Goal: Task Accomplishment & Management: Complete application form

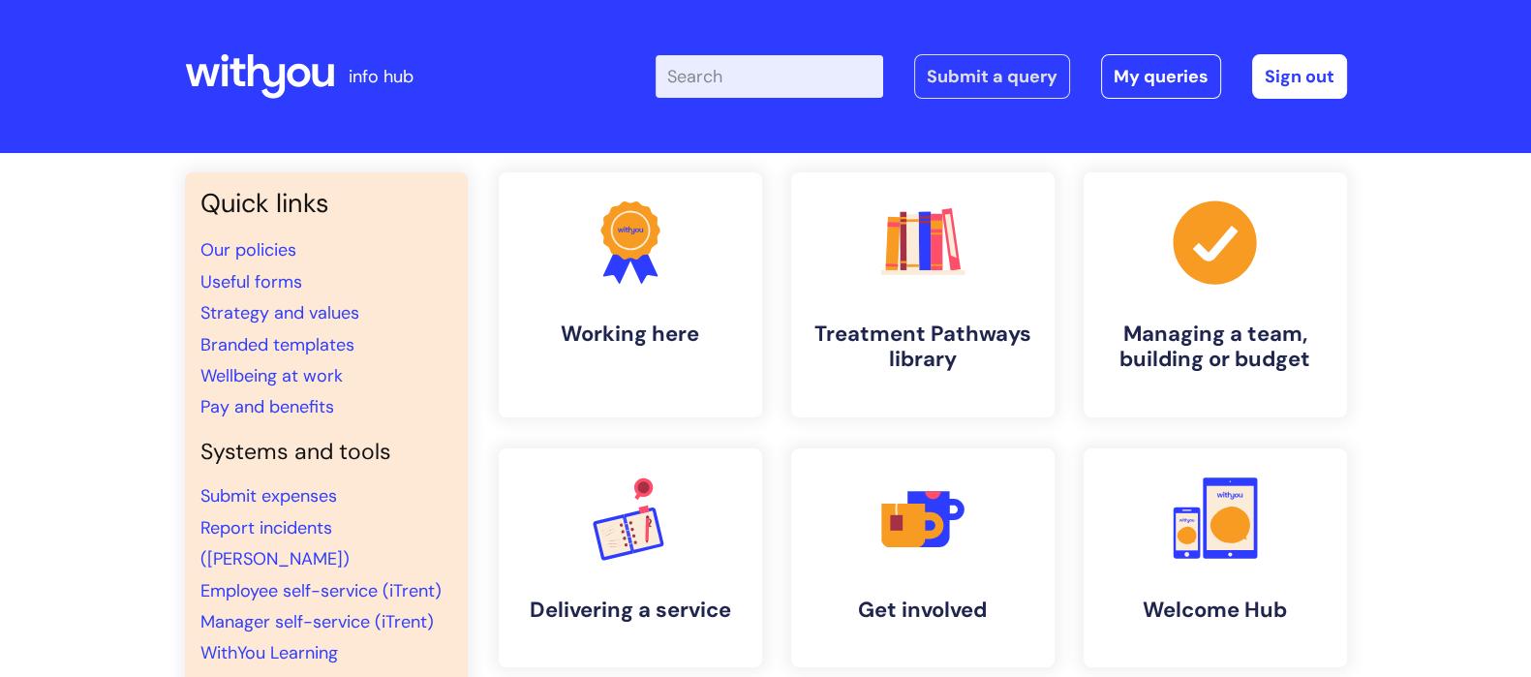
drag, startPoint x: 0, startPoint y: 0, endPoint x: 986, endPoint y: 74, distance: 988.4
click at [986, 74] on div "info hub Enter your search term here... Search Submit a query My queries Welcom…" at bounding box center [765, 338] width 1531 height 677
click at [986, 74] on link "Submit a query" at bounding box center [992, 76] width 156 height 45
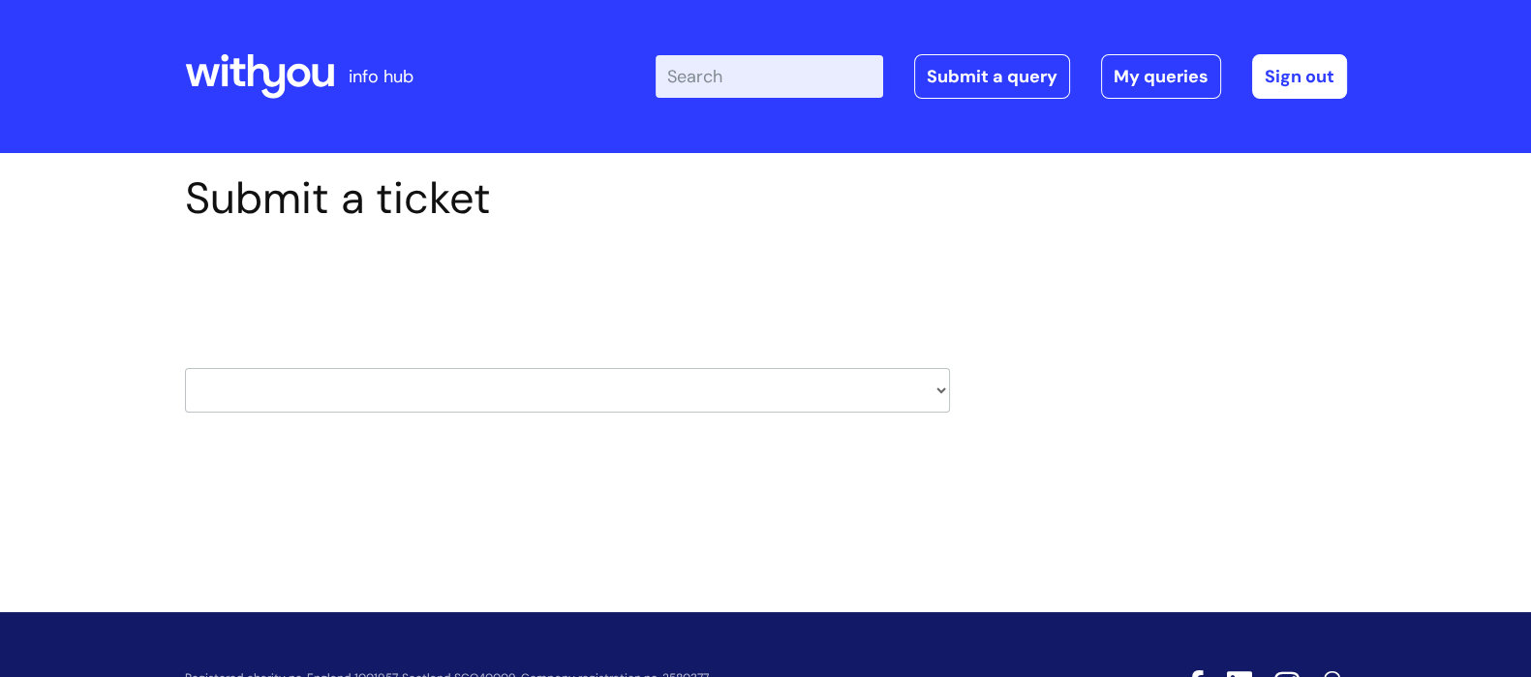
click at [935, 389] on select "HR / People IT and Support Clinical Drug Alerts Finance Accounts Data Support T…" at bounding box center [567, 390] width 765 height 45
select select "recruitment"
click at [185, 368] on select "HR / People IT and Support Clinical Drug Alerts Finance Accounts Data Support T…" at bounding box center [567, 390] width 765 height 45
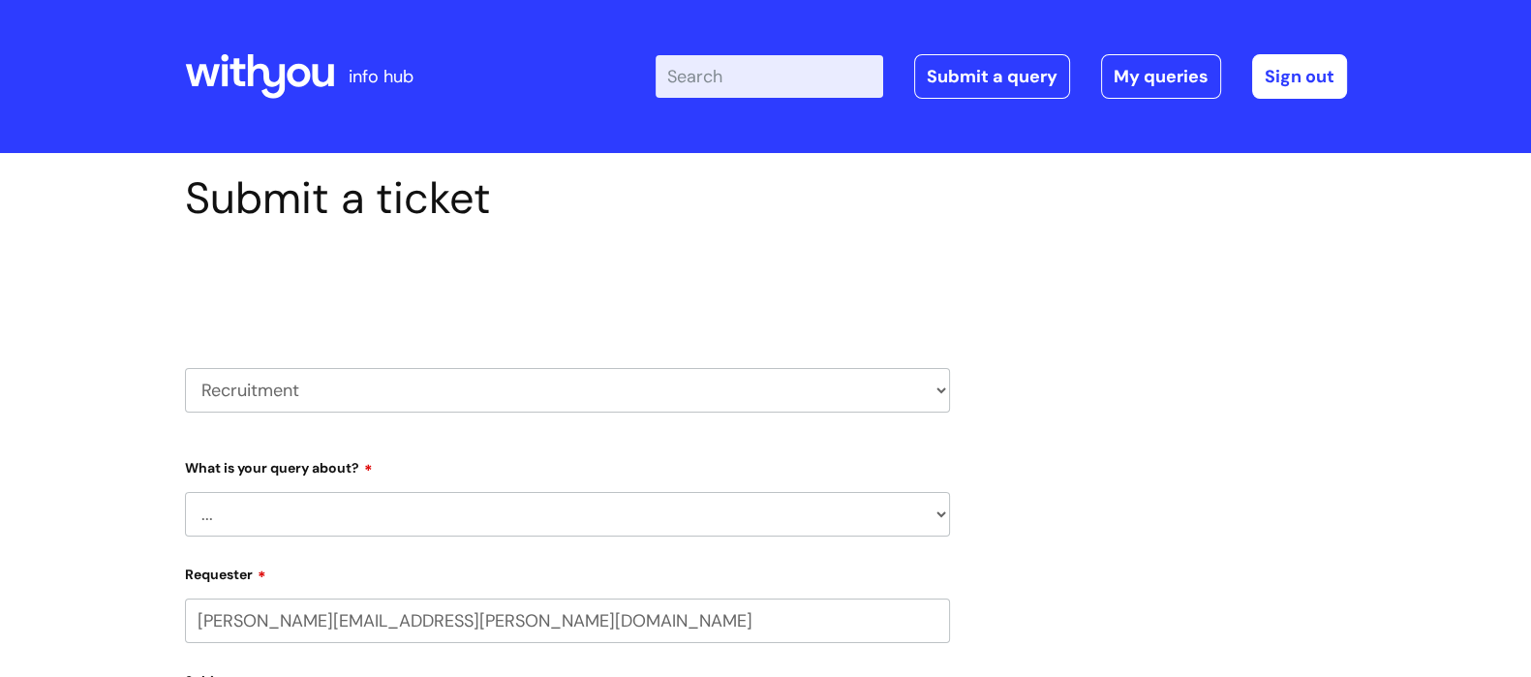
select select "80004418201"
click at [784, 514] on select "... Agencies query General recruitment query Interview query Recruitment system…" at bounding box center [567, 514] width 765 height 45
click at [185, 492] on select "... Agencies query General recruitment query Interview query Recruitment system…" at bounding box center [567, 514] width 765 height 45
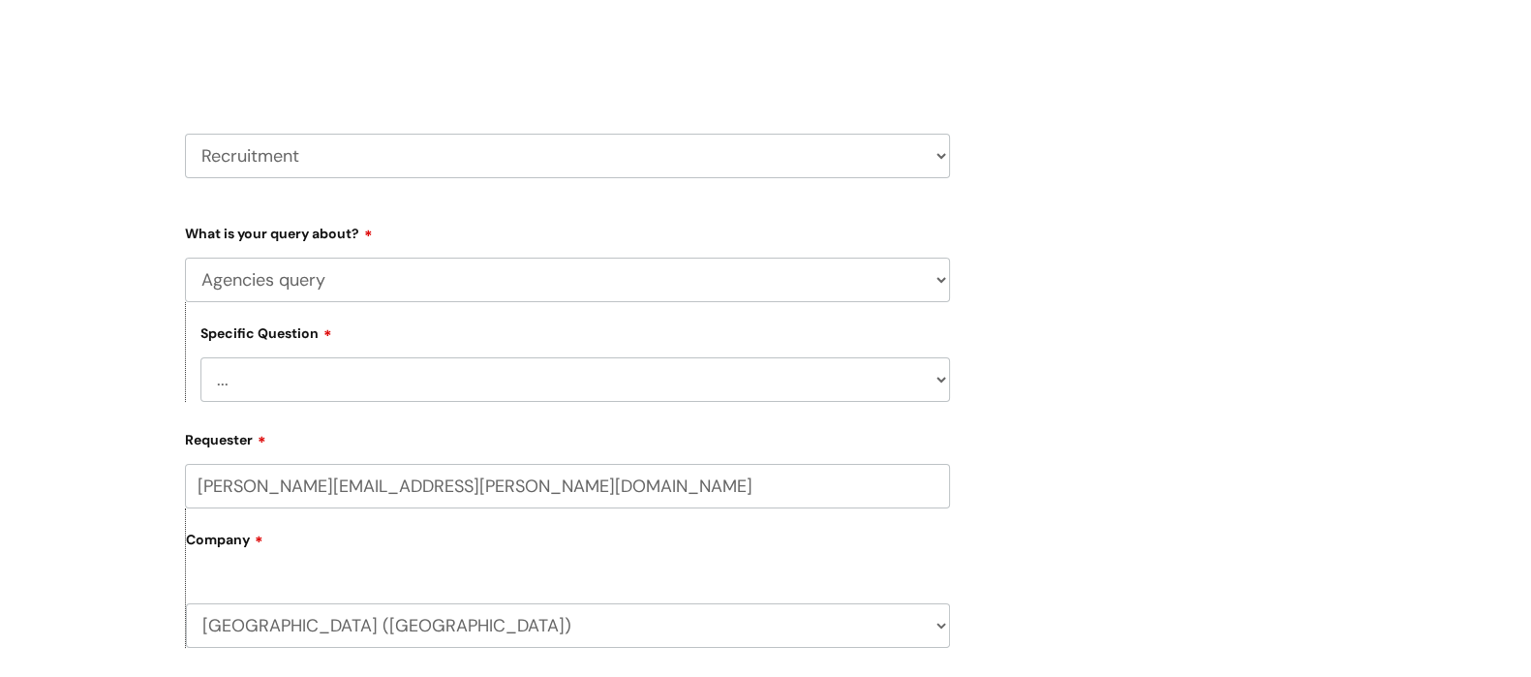
scroll to position [300, 0]
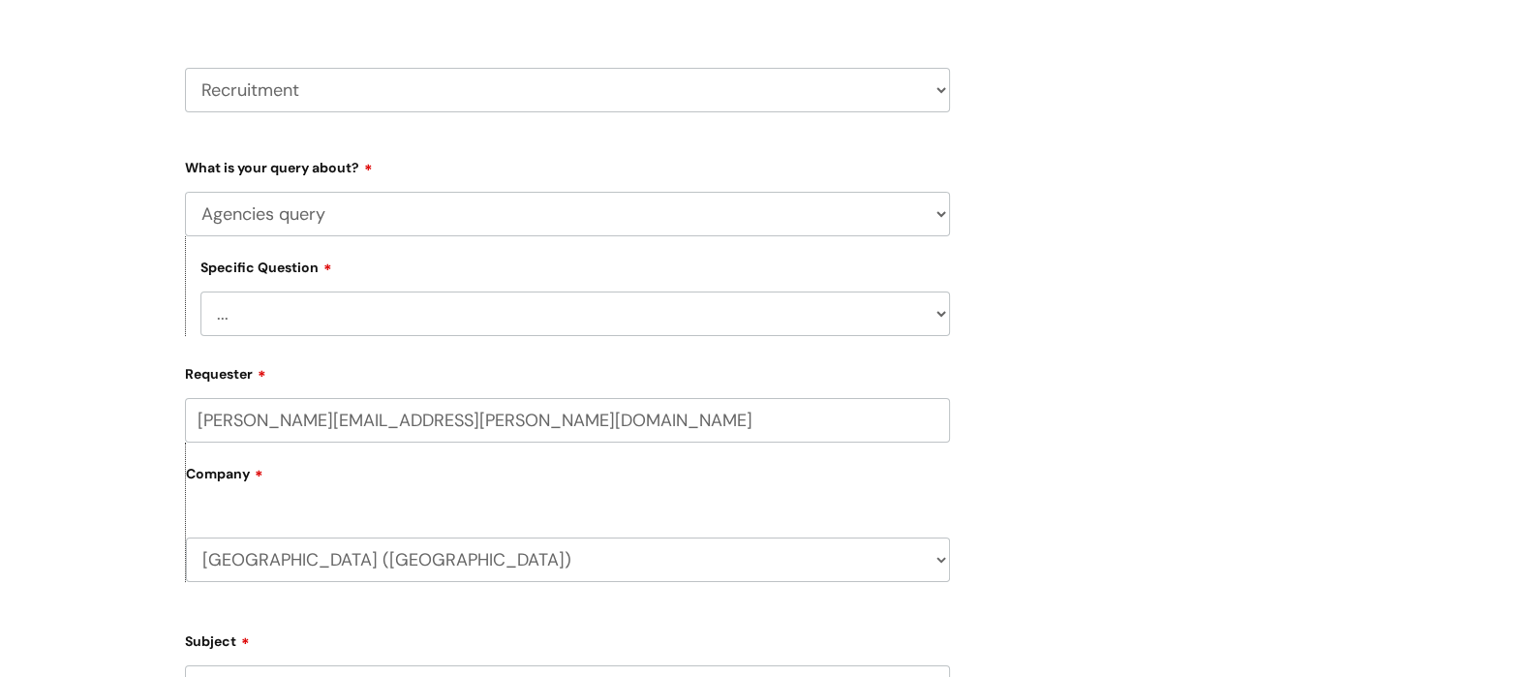
click at [825, 323] on select "... Preferred Supplier List" at bounding box center [574, 313] width 749 height 45
click at [918, 211] on select "... Agencies query General recruitment query Interview query Recruitment system…" at bounding box center [567, 214] width 765 height 45
select select "Recruitment update request"
click at [185, 192] on select "... Agencies query General recruitment query Interview query Recruitment system…" at bounding box center [567, 214] width 765 height 45
click at [896, 321] on select "... Adverts Onboarding" at bounding box center [574, 313] width 749 height 45
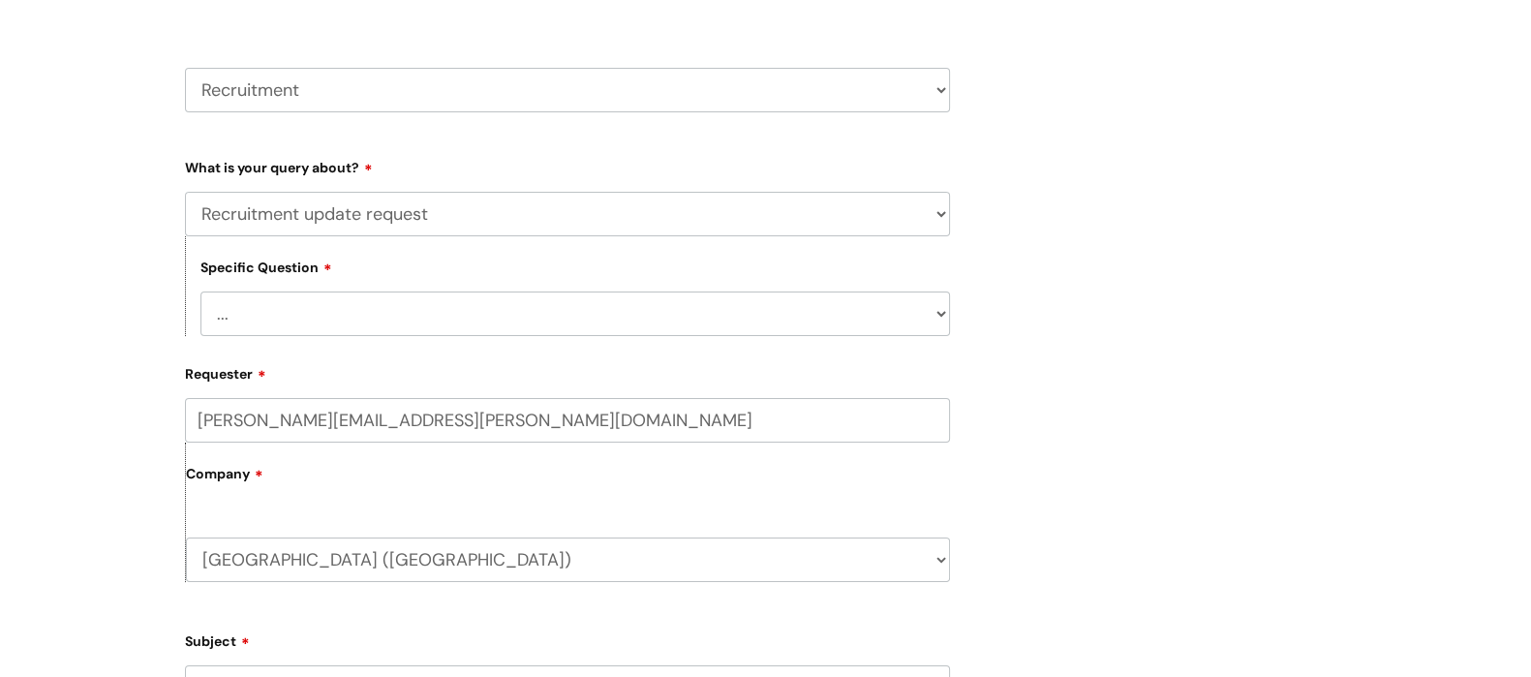
select select "Adverts"
click at [200, 291] on select "... Adverts Onboarding" at bounding box center [574, 313] width 749 height 45
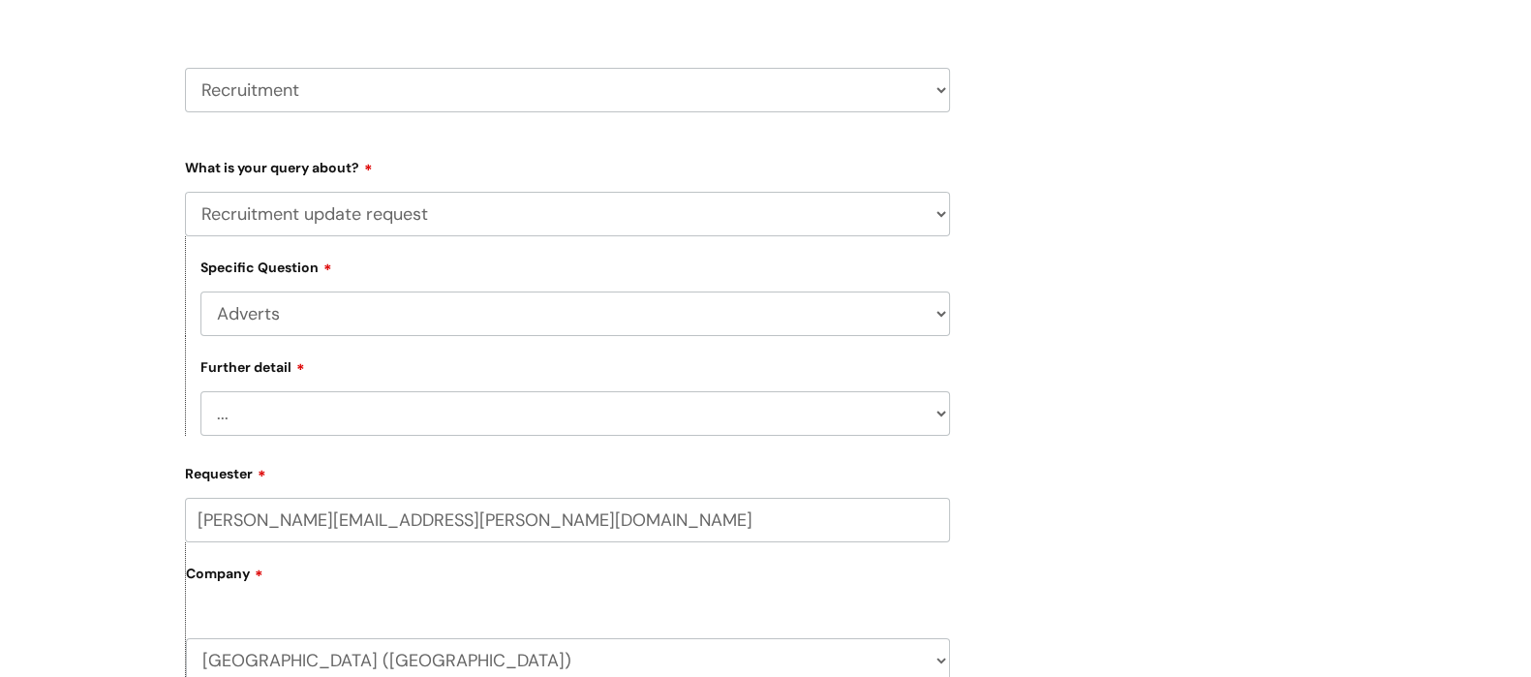
click at [785, 418] on select "... Help with application numbers/quality Further advertising Information is in…" at bounding box center [574, 413] width 749 height 45
click at [1117, 507] on div "Submit a ticket Select issue type HR / People IT and Support Clinical Drug Aler…" at bounding box center [765, 555] width 1191 height 1366
click at [792, 420] on select "... Help with application numbers/quality Further advertising Information is in…" at bounding box center [574, 413] width 749 height 45
click at [200, 391] on select "... Help with application numbers/quality Further advertising Information is in…" at bounding box center [574, 413] width 749 height 45
click at [845, 413] on select "... Help with application numbers/quality Further advertising Information is in…" at bounding box center [574, 413] width 749 height 45
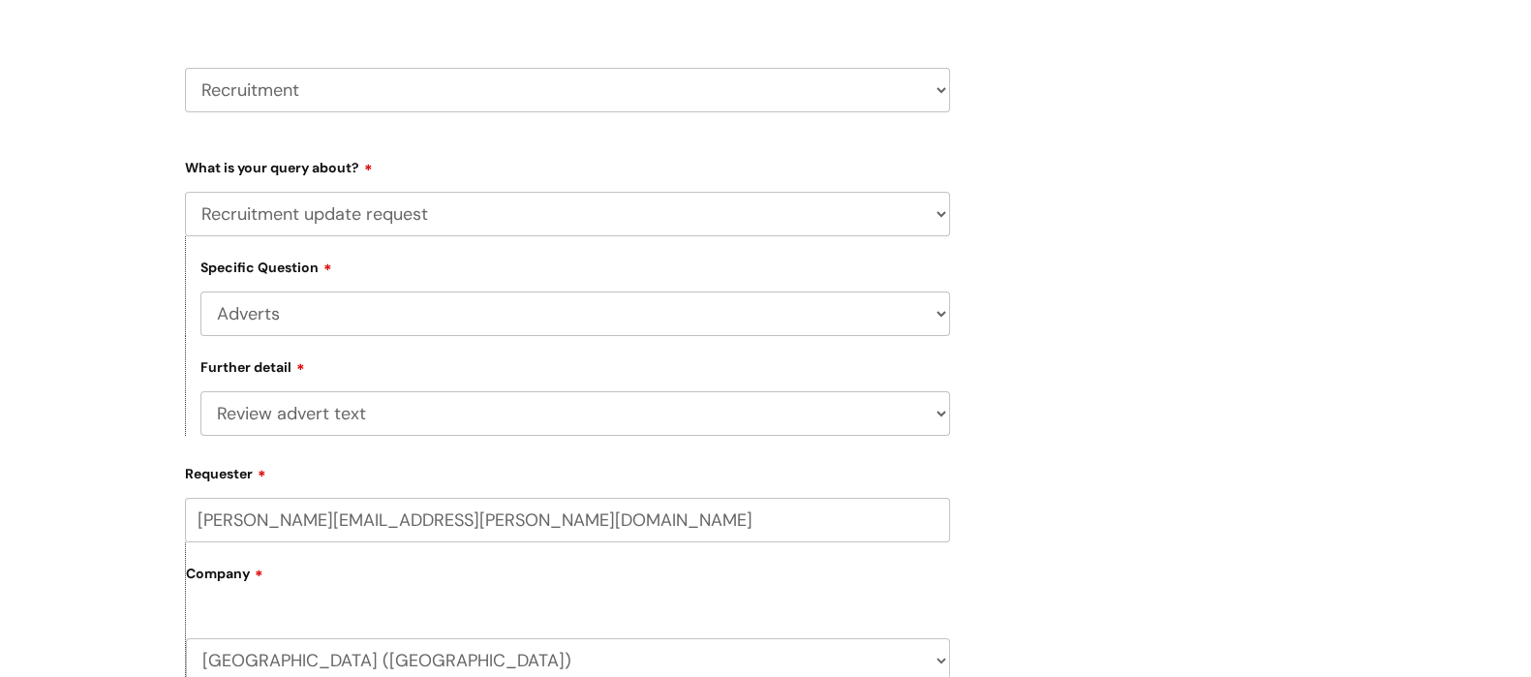
select select "When will advert be posted"
click at [200, 391] on select "... Help with application numbers/quality Further advertising Information is in…" at bounding box center [574, 413] width 749 height 45
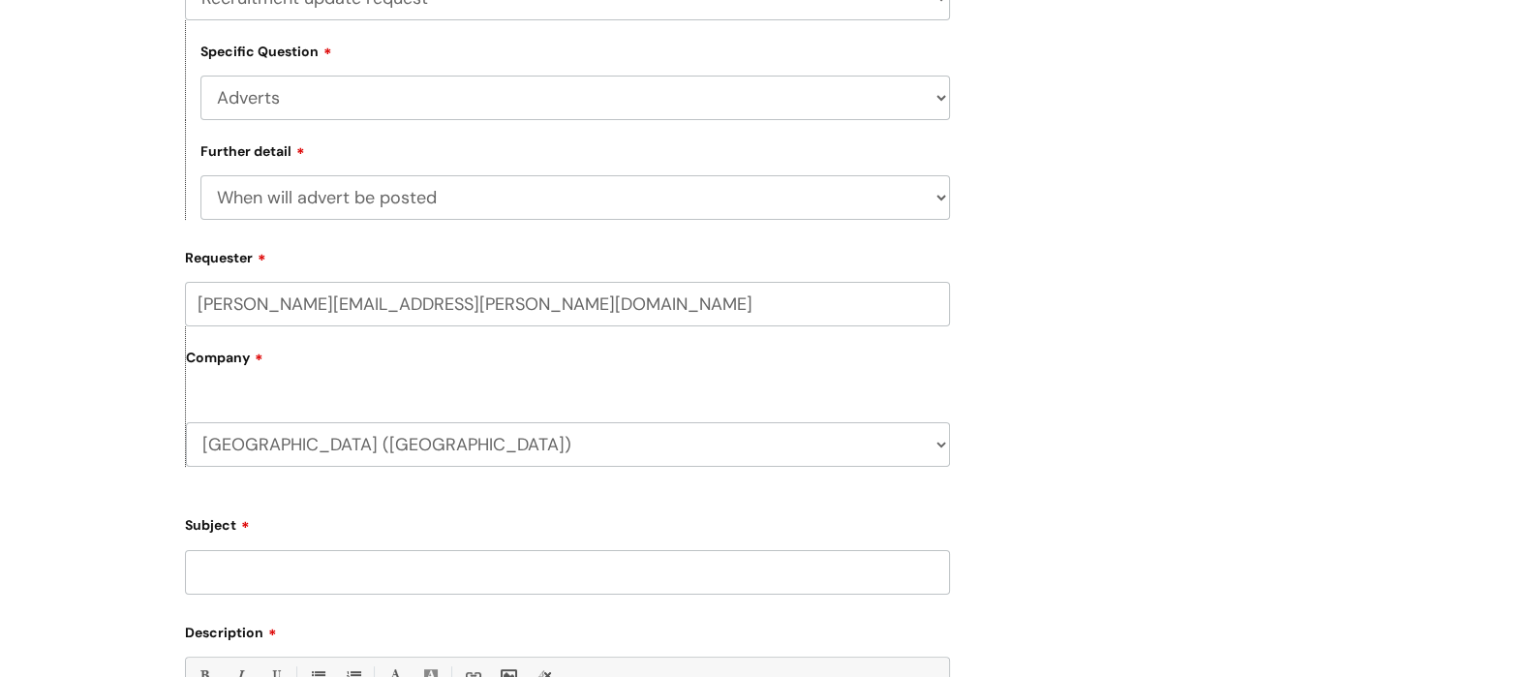
scroll to position [577, 0]
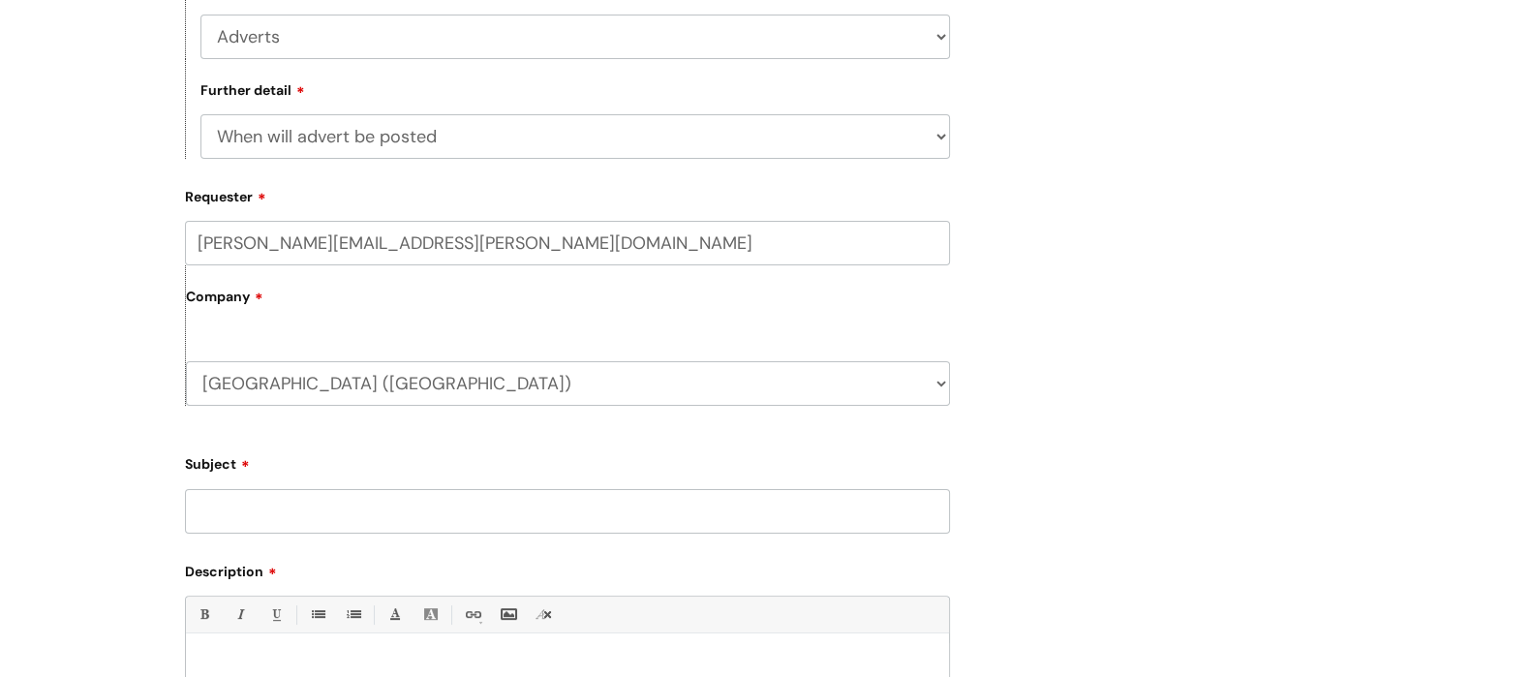
click at [324, 512] on input "Subject" at bounding box center [567, 511] width 765 height 45
type input "Agency Nurses"
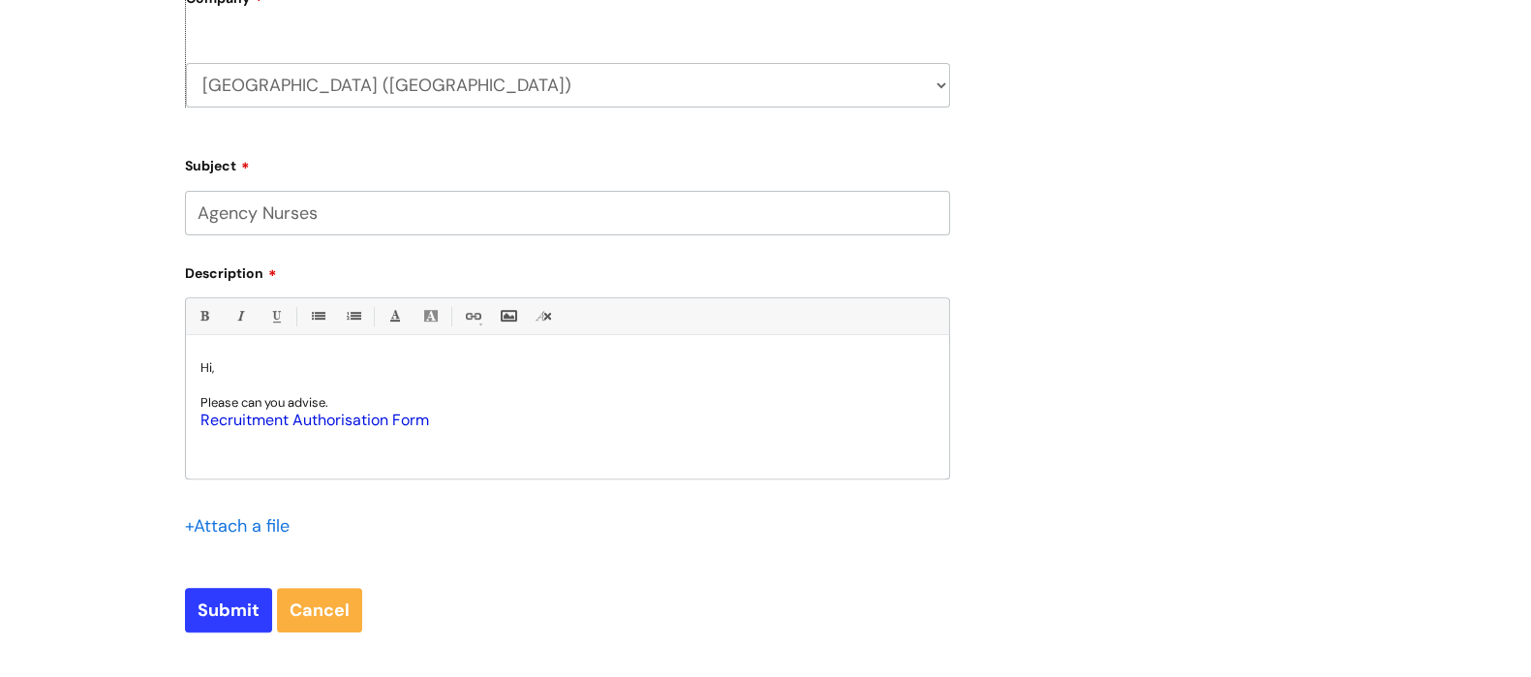
scroll to position [890, 0]
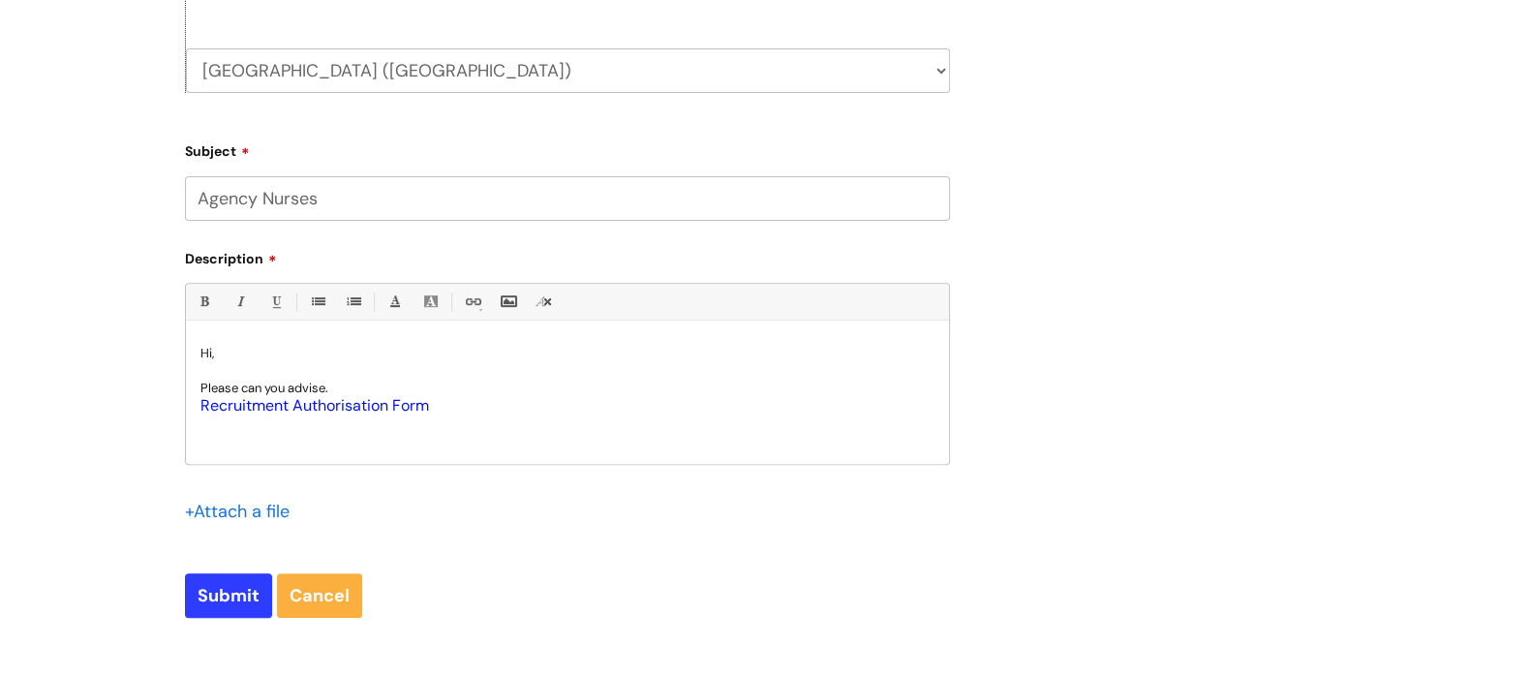
click at [377, 383] on p "Please can you advise." at bounding box center [567, 388] width 734 height 17
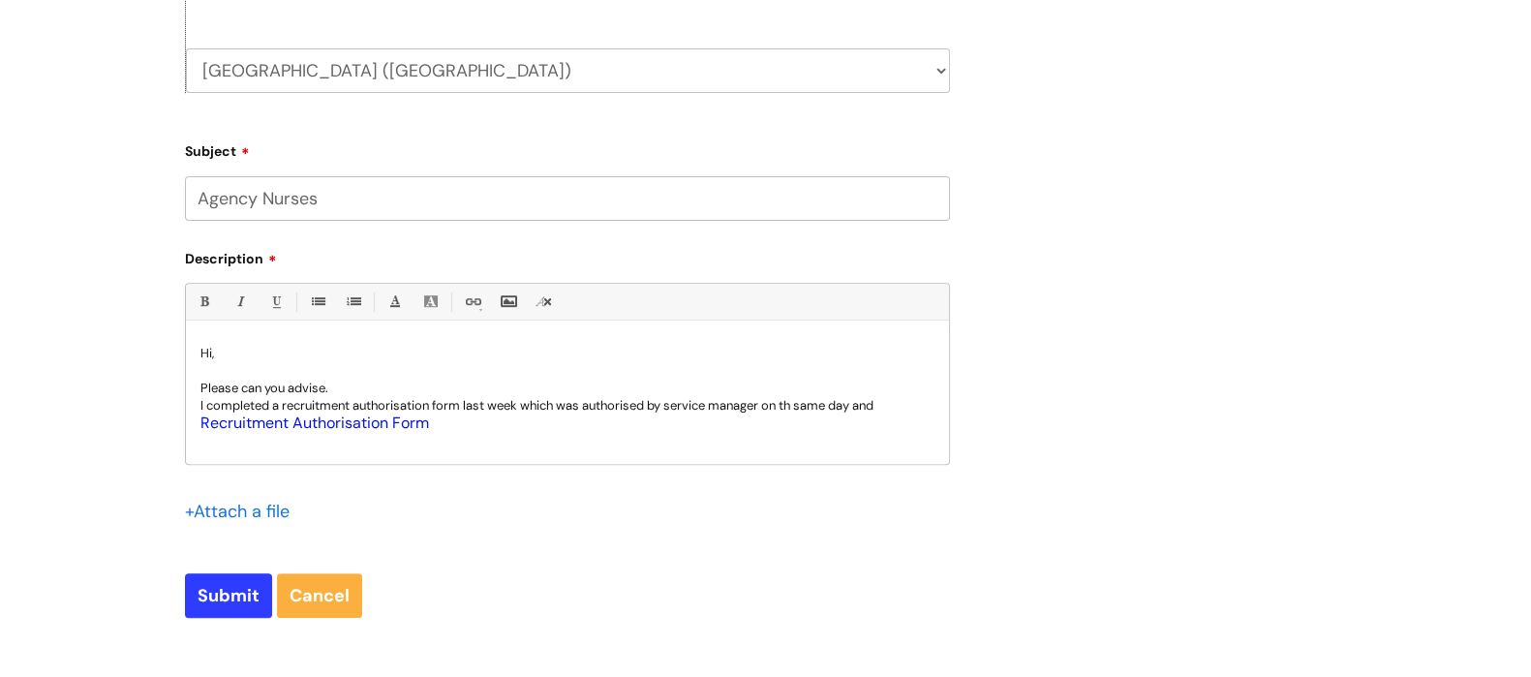
click at [800, 409] on p "I completed a recruitment authorisation form last week which was authorised by …" at bounding box center [567, 405] width 734 height 17
click at [905, 403] on p "I completed a recruitment authorisation form last week which was authorised by …" at bounding box center [567, 405] width 734 height 17
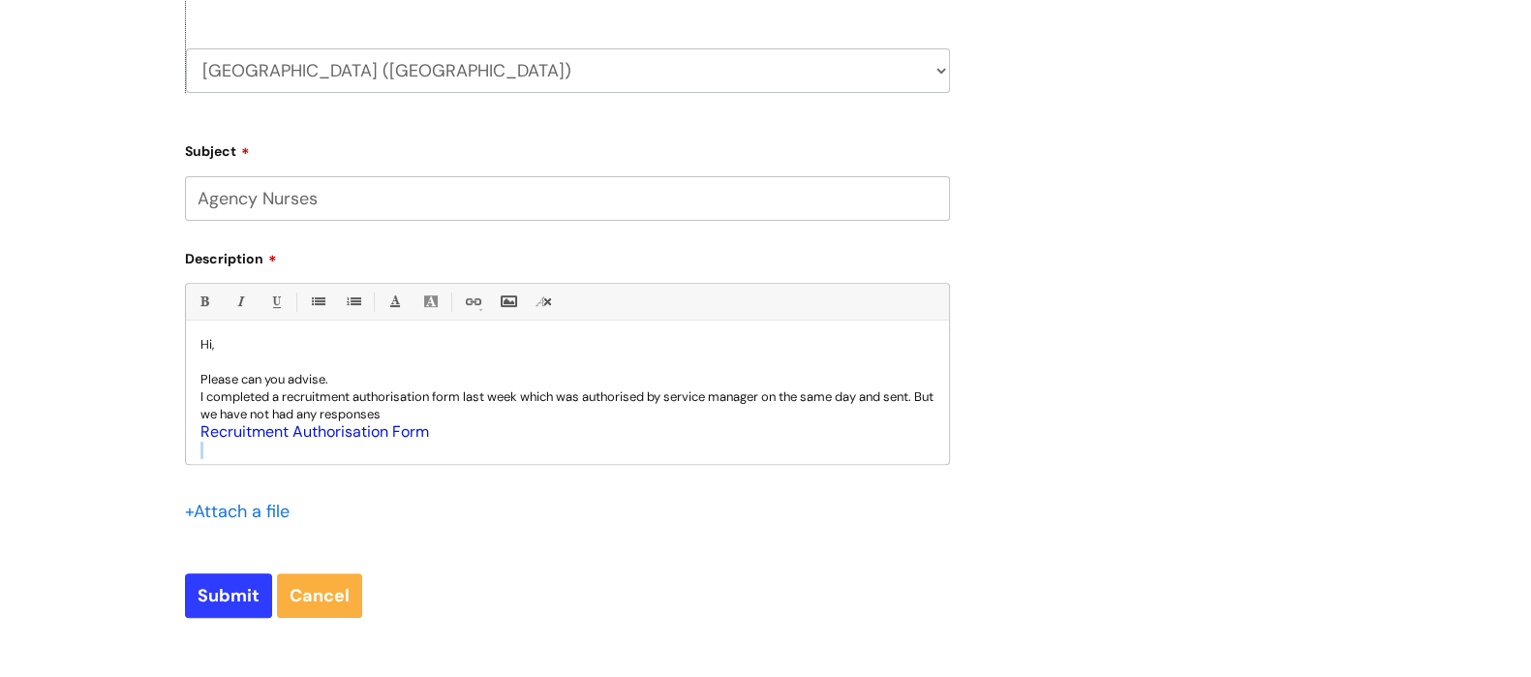
scroll to position [15, 0]
drag, startPoint x: 439, startPoint y: 441, endPoint x: 194, endPoint y: 425, distance: 245.5
click at [194, 425] on div "Hi, Please can you advise. I completed a recruitment authorisation form last we…" at bounding box center [567, 397] width 763 height 134
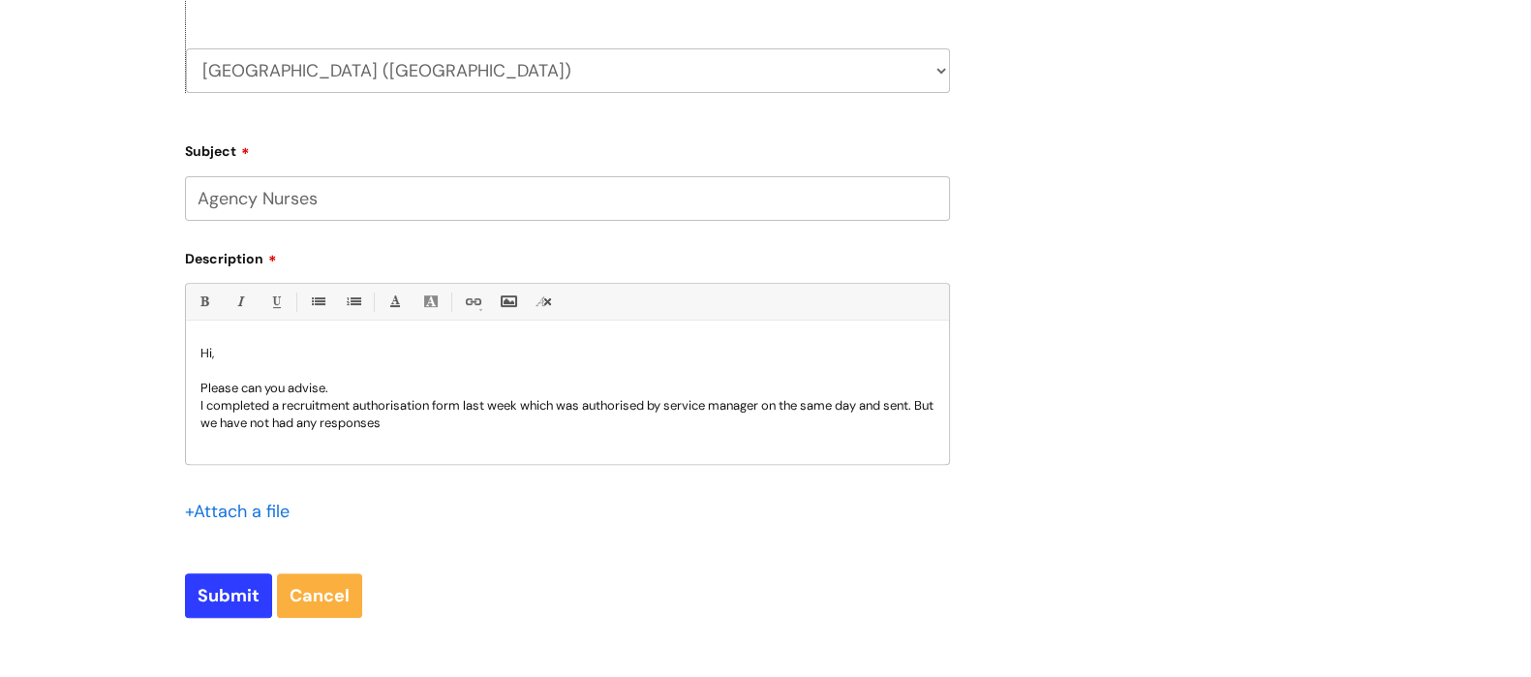
click at [456, 418] on p "I completed a recruitment authorisation form last week which was authorised by …" at bounding box center [567, 414] width 734 height 35
click at [236, 588] on input "Submit" at bounding box center [228, 595] width 87 height 45
type input "Please Wait..."
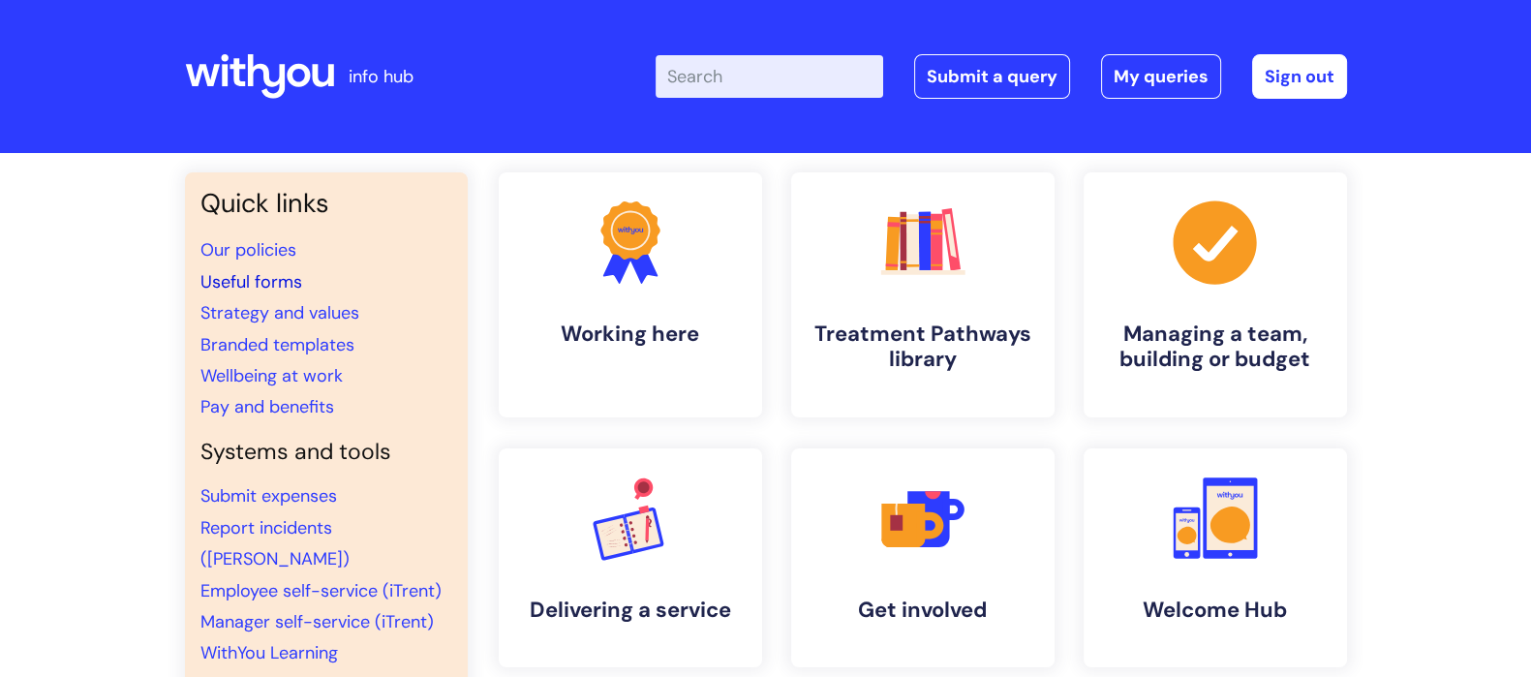
click at [228, 289] on link "Useful forms" at bounding box center [251, 281] width 102 height 23
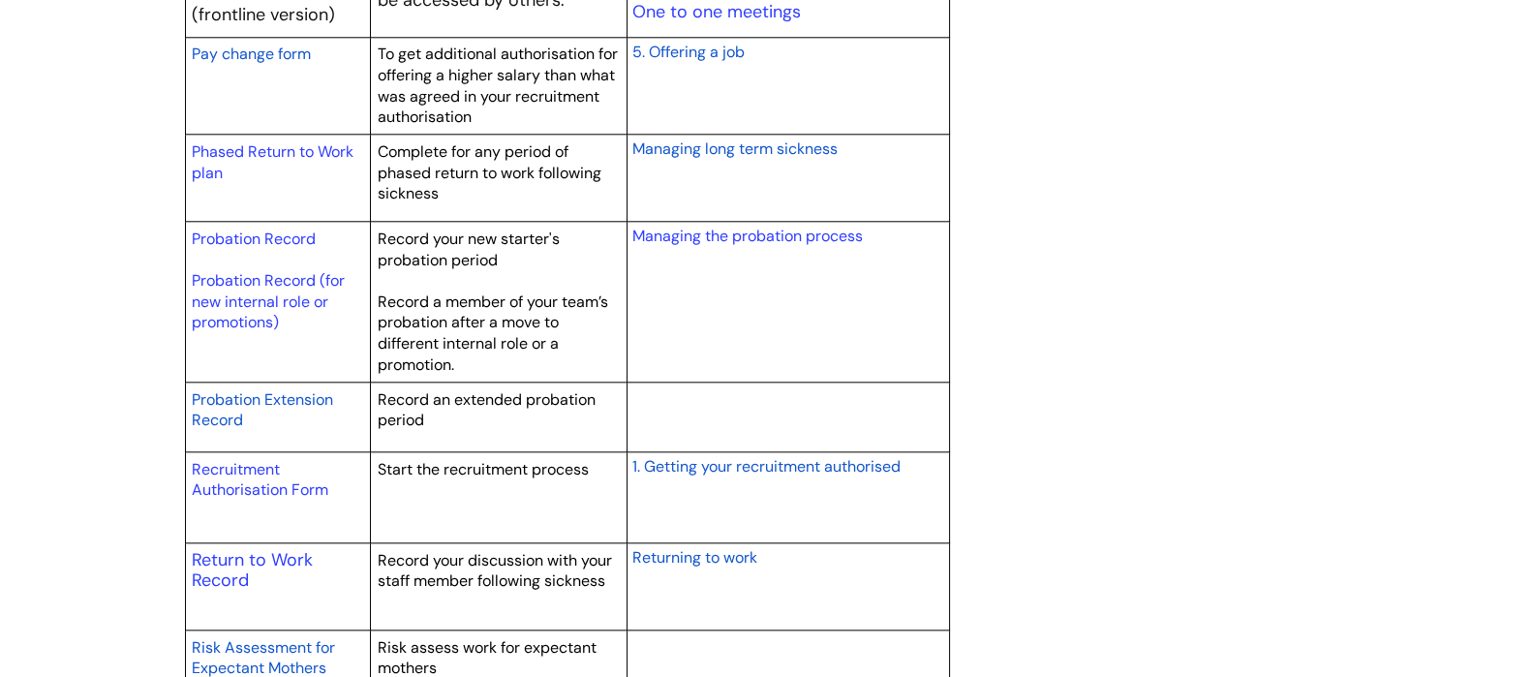
scroll to position [2624, 0]
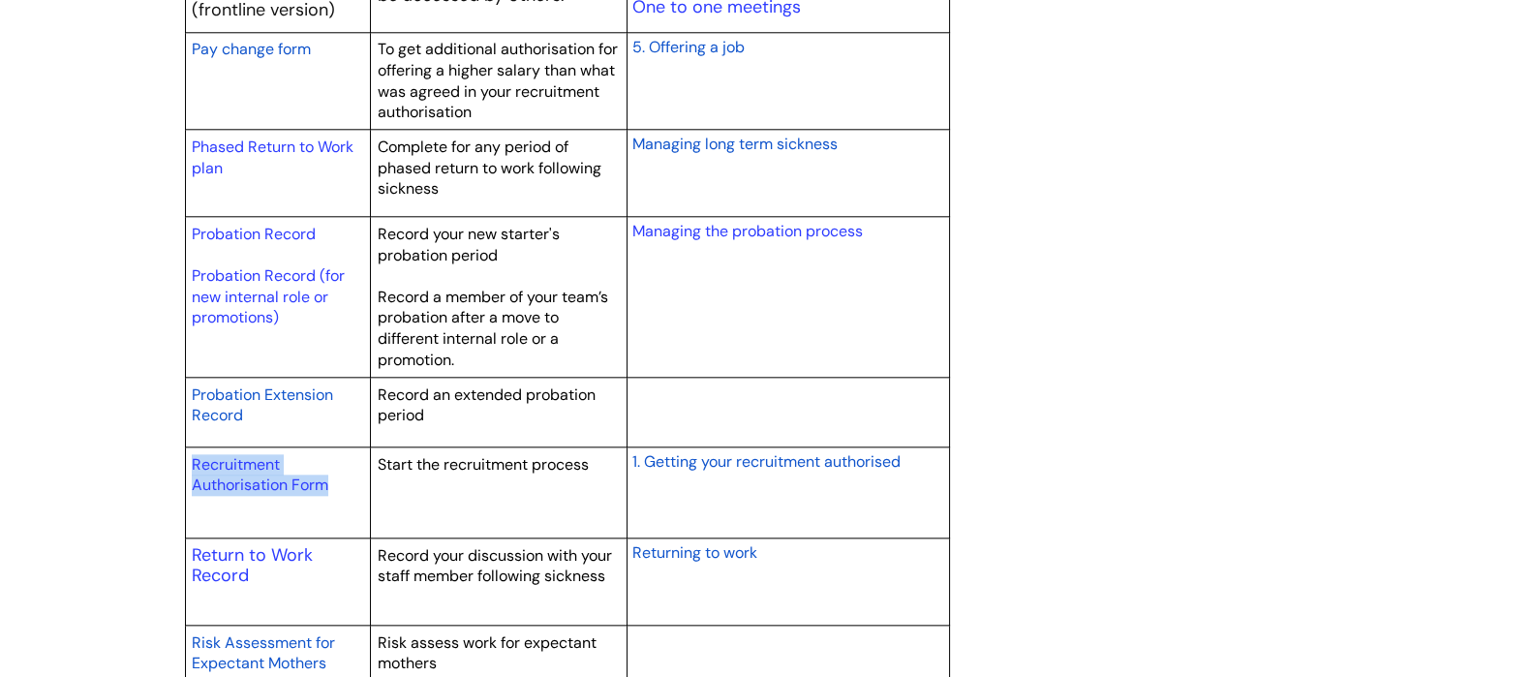
drag, startPoint x: 341, startPoint y: 489, endPoint x: 186, endPoint y: 457, distance: 158.2
click at [186, 457] on td "Recruitment Authorisation Form" at bounding box center [278, 491] width 186 height 91
copy link "Recruitment Authorisation Form"
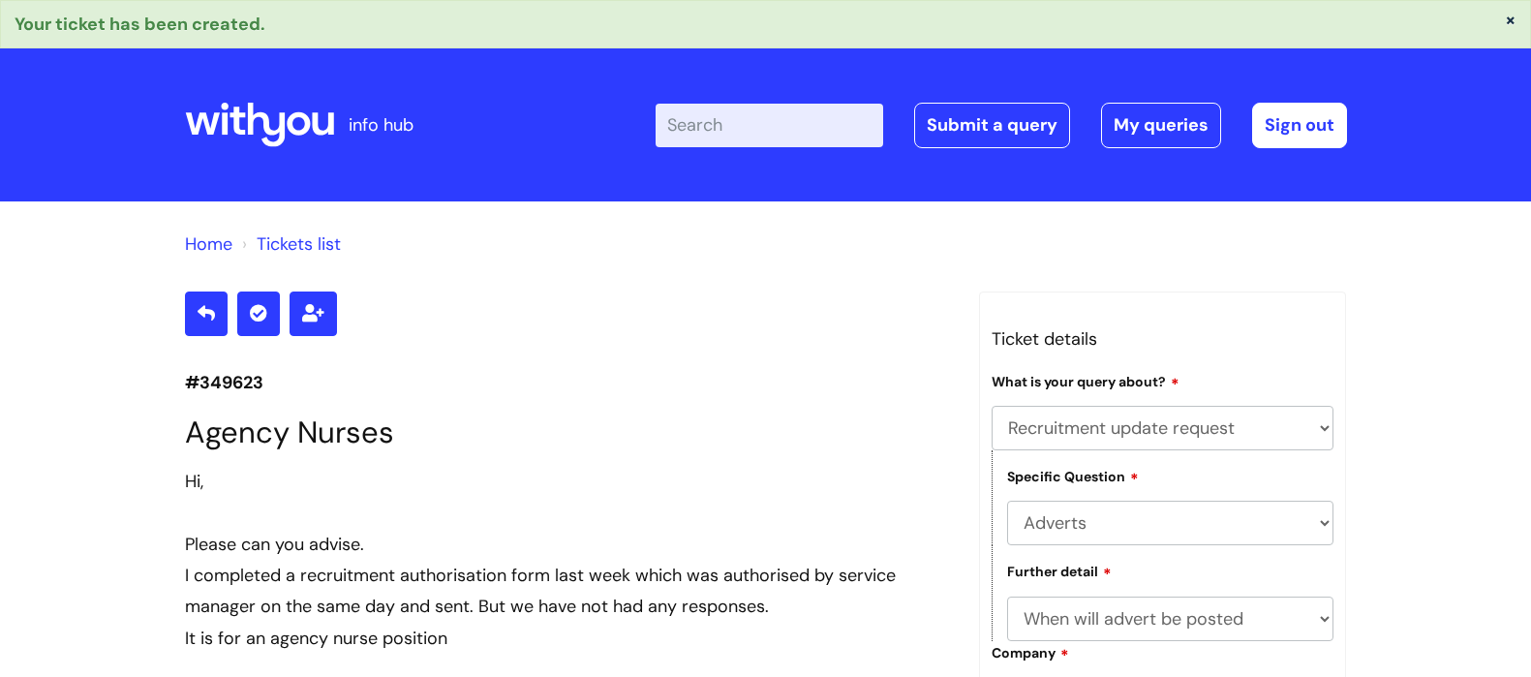
select select "Recruitment update request"
select select "Adverts"
select select "When will advert be posted"
